Goal: Check status

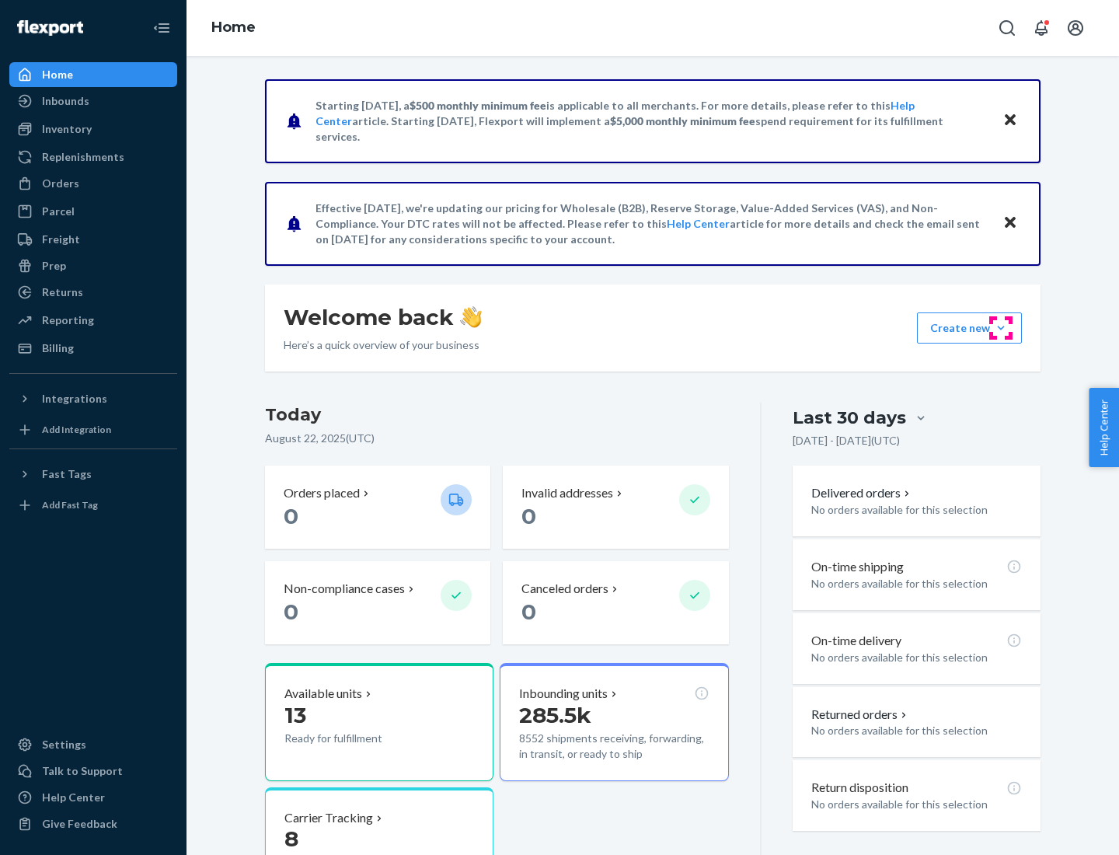
click at [1001, 328] on button "Create new Create new inbound Create new order Create new product" at bounding box center [969, 327] width 105 height 31
click at [53, 266] on div "Prep" at bounding box center [54, 266] width 24 height 16
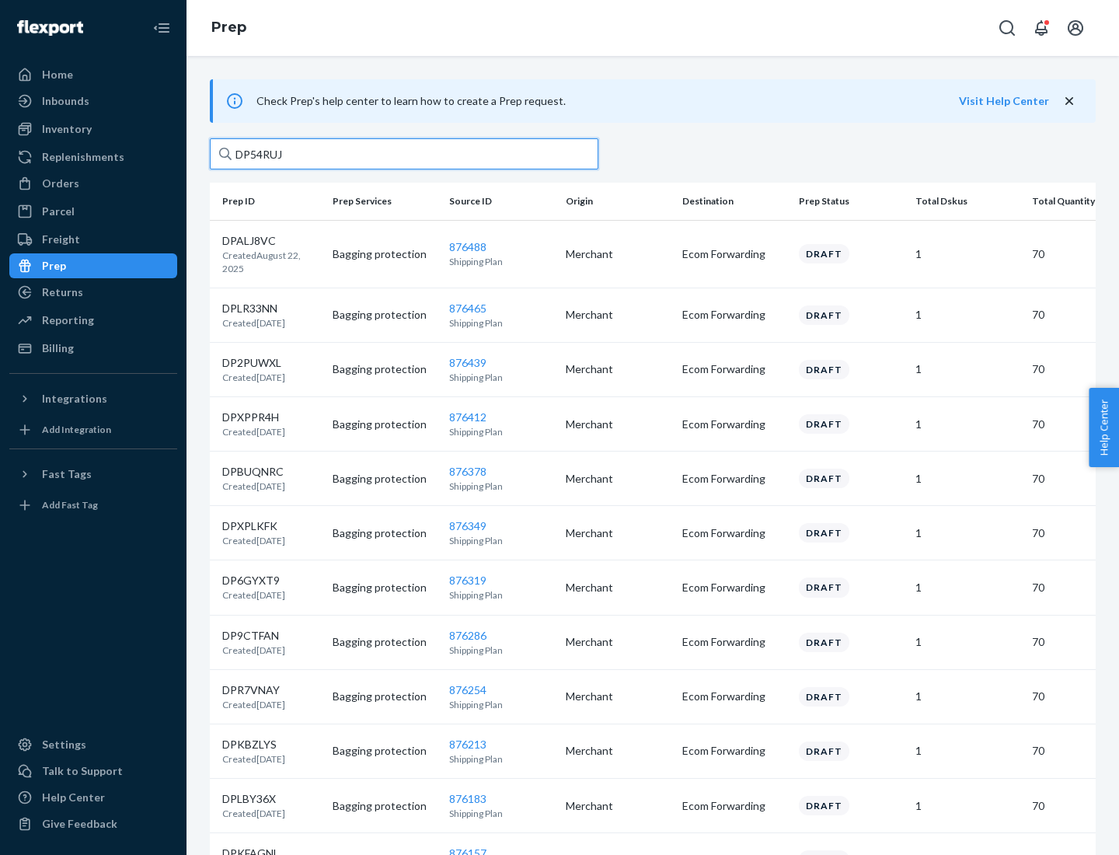
type input "DP54RUJL"
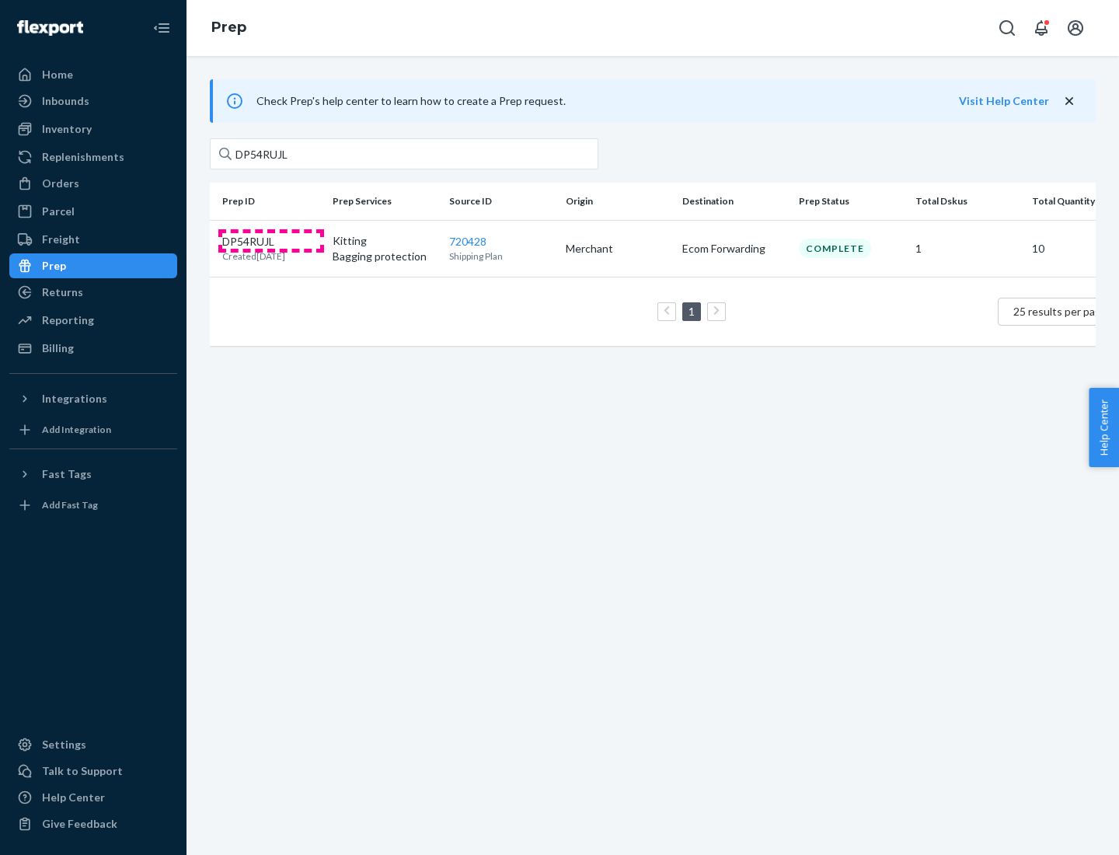
click at [271, 240] on p "DP54RUJL" at bounding box center [253, 242] width 63 height 16
